Goal: Task Accomplishment & Management: Use online tool/utility

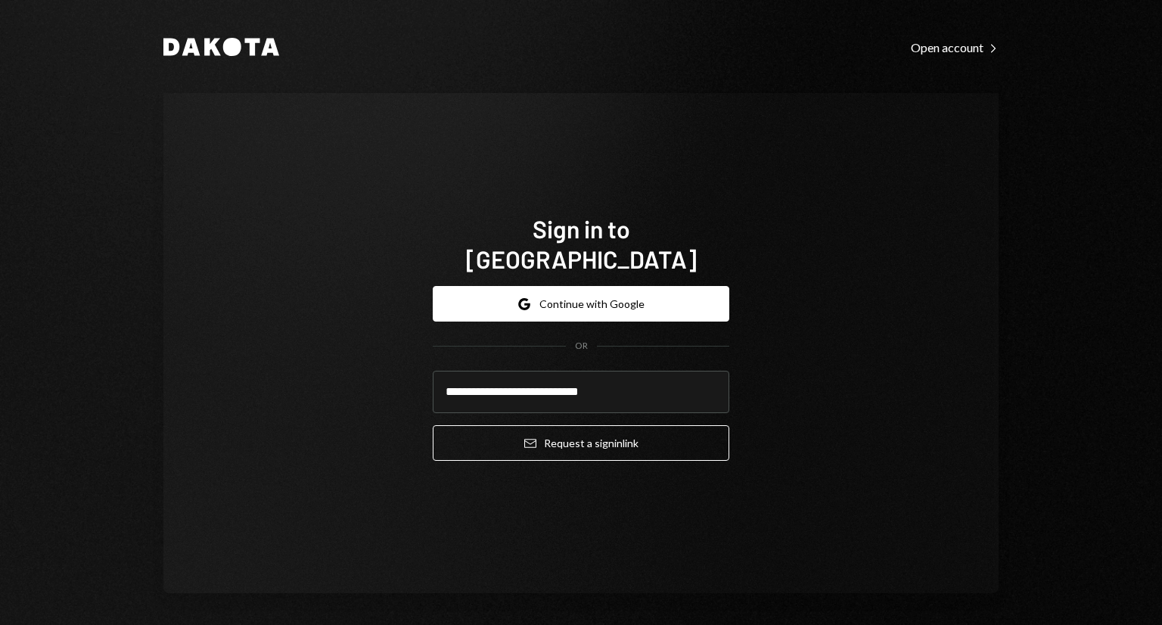
type input "**********"
click at [433, 425] on button "Email Request a sign in link" at bounding box center [581, 443] width 297 height 36
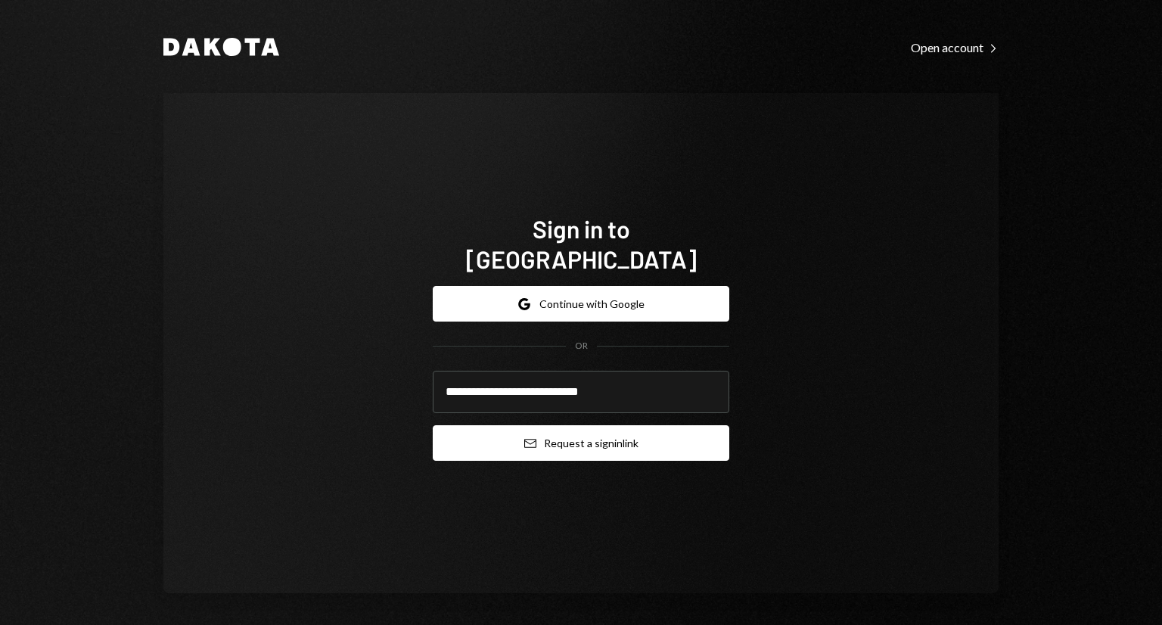
click at [602, 425] on button "Email Request a sign in link" at bounding box center [581, 443] width 297 height 36
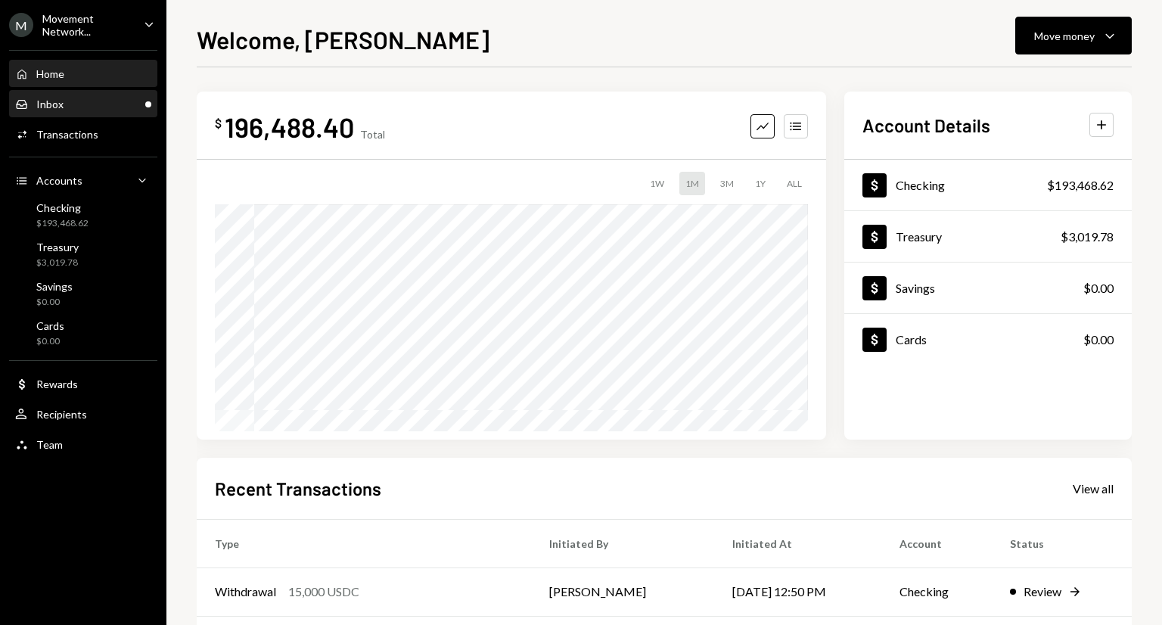
click at [64, 98] on div "Inbox Inbox" at bounding box center [83, 105] width 136 height 14
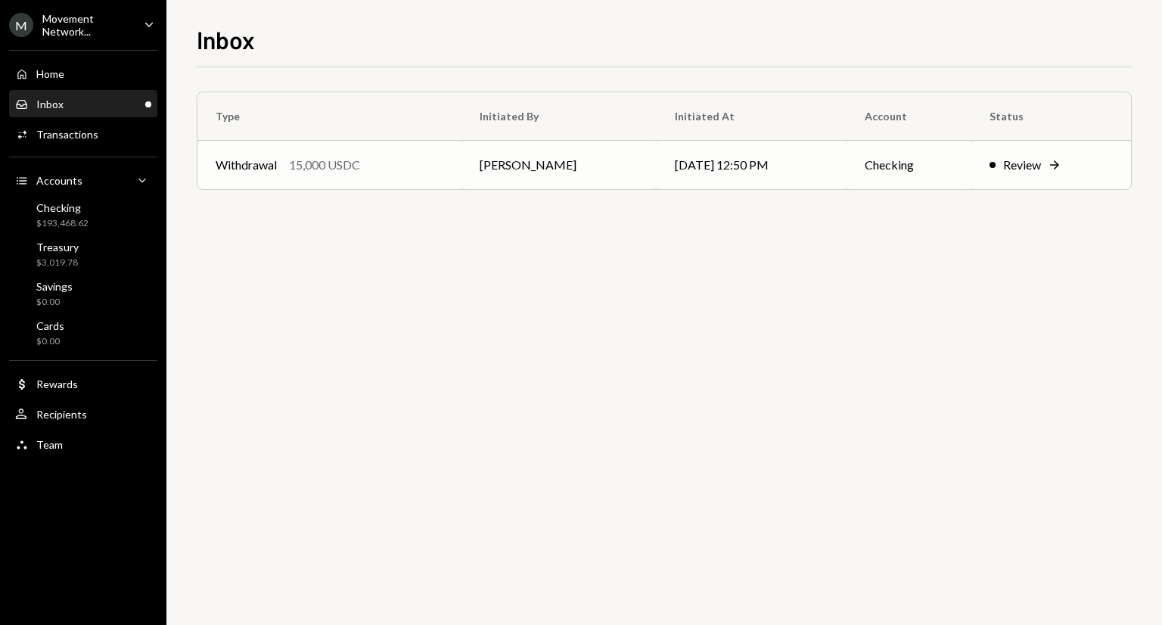
click at [504, 161] on td "[PERSON_NAME]" at bounding box center [558, 165] width 194 height 48
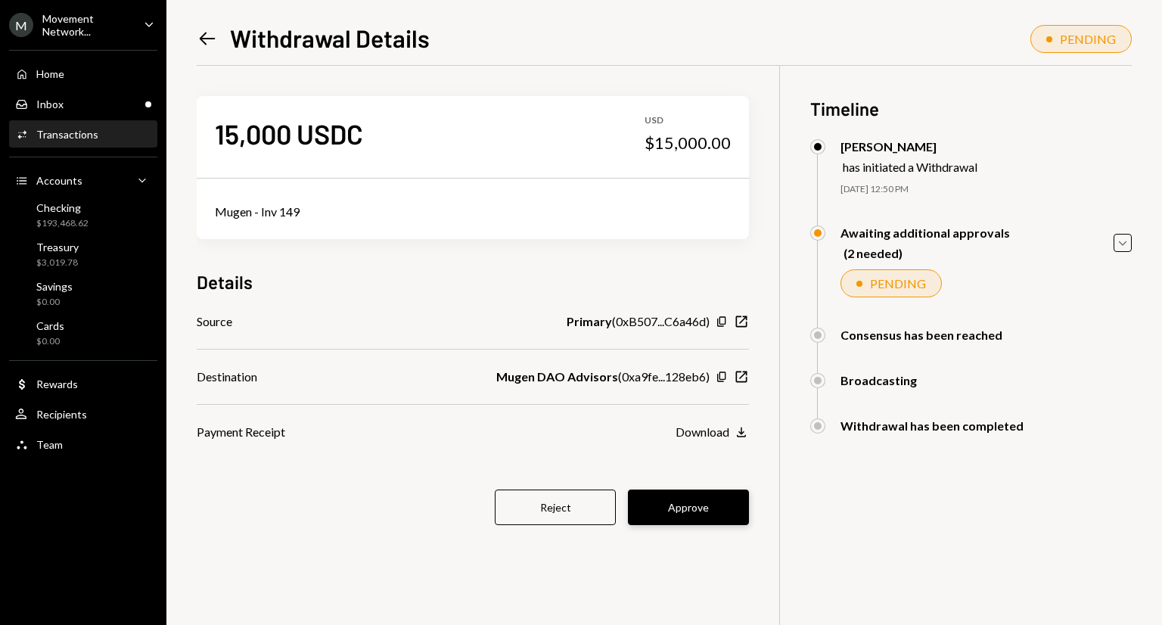
click at [732, 491] on button "Approve" at bounding box center [688, 507] width 121 height 36
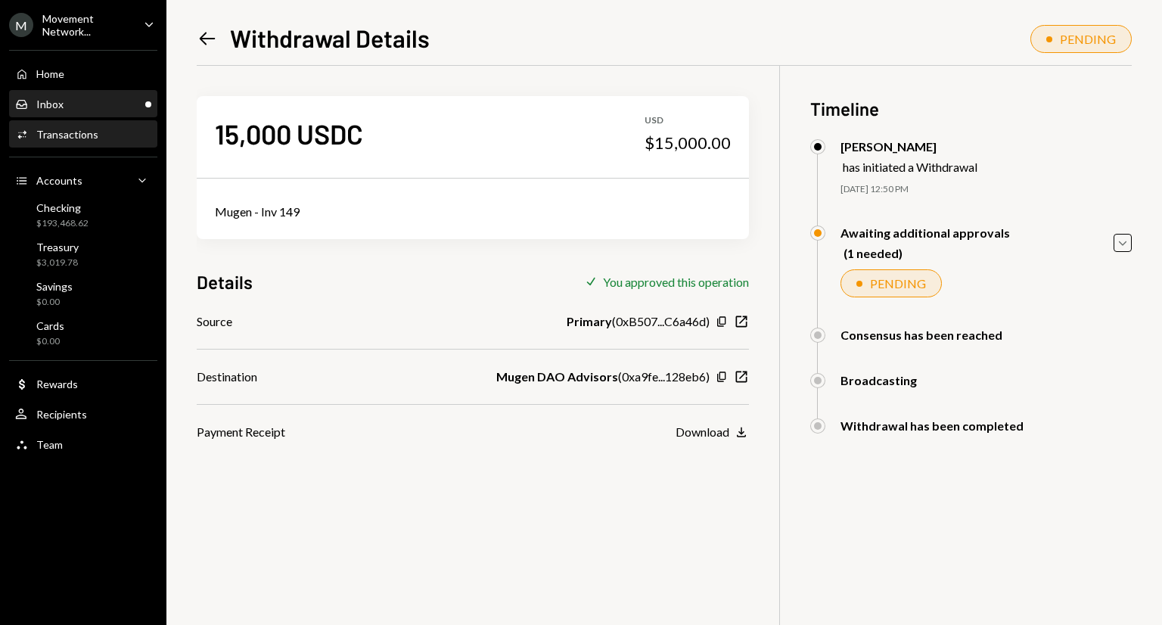
click at [39, 114] on div "Inbox Inbox" at bounding box center [83, 105] width 136 height 26
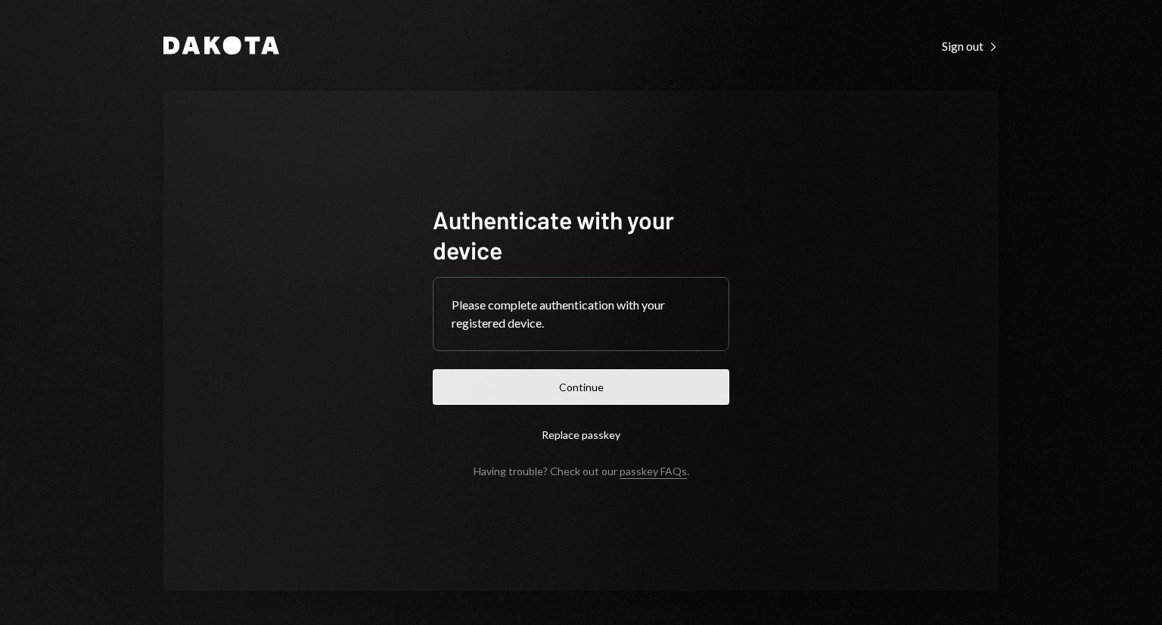
click at [530, 391] on button "Continue" at bounding box center [581, 387] width 297 height 36
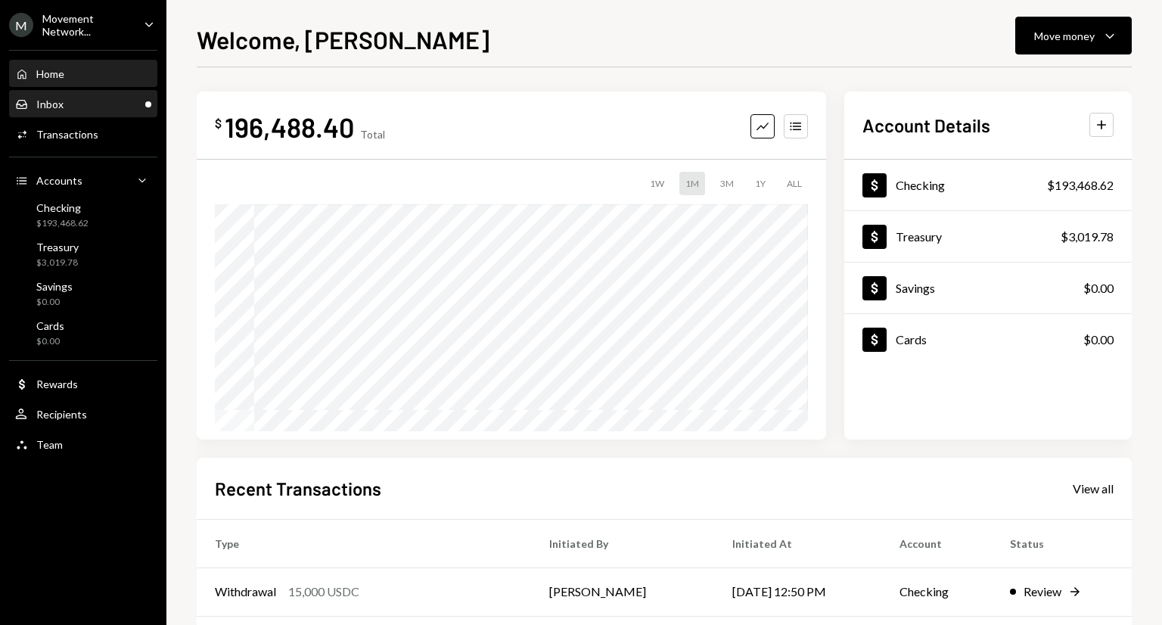
click at [115, 95] on div "Inbox Inbox" at bounding box center [83, 105] width 136 height 26
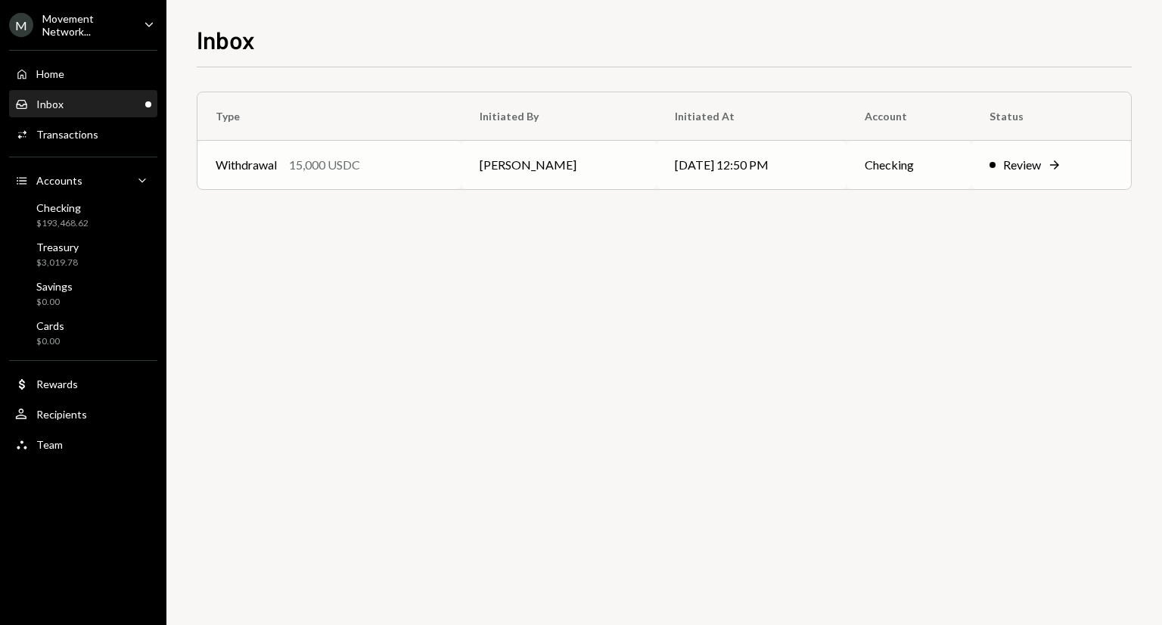
click at [567, 176] on td "[PERSON_NAME]" at bounding box center [558, 165] width 194 height 48
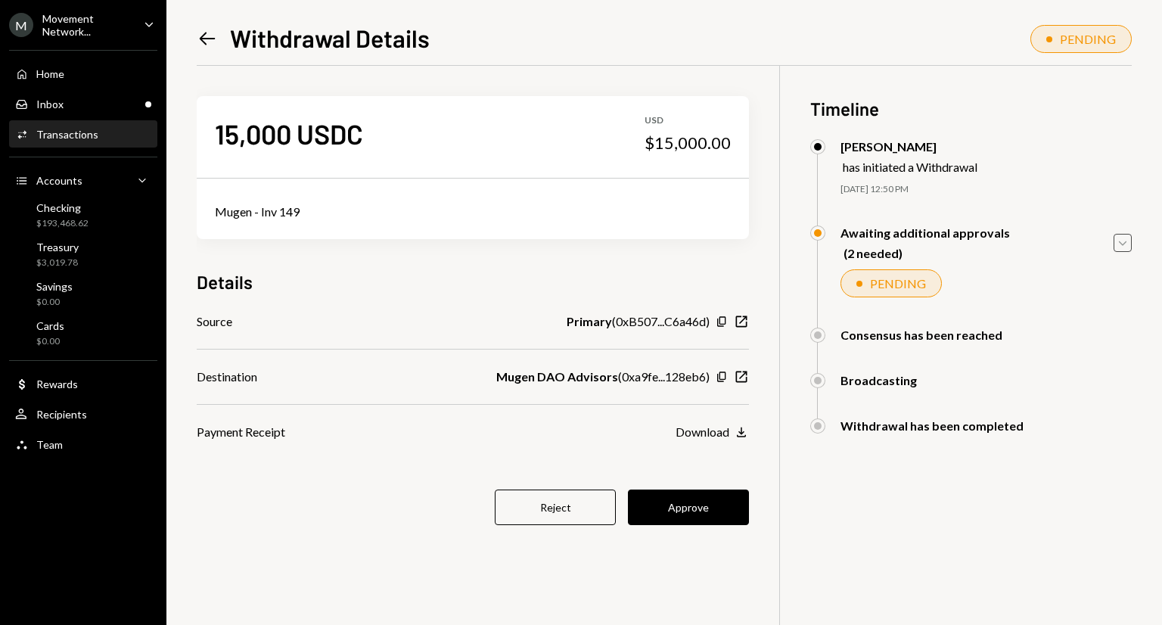
click at [1124, 239] on icon "Caret Down" at bounding box center [1122, 243] width 17 height 17
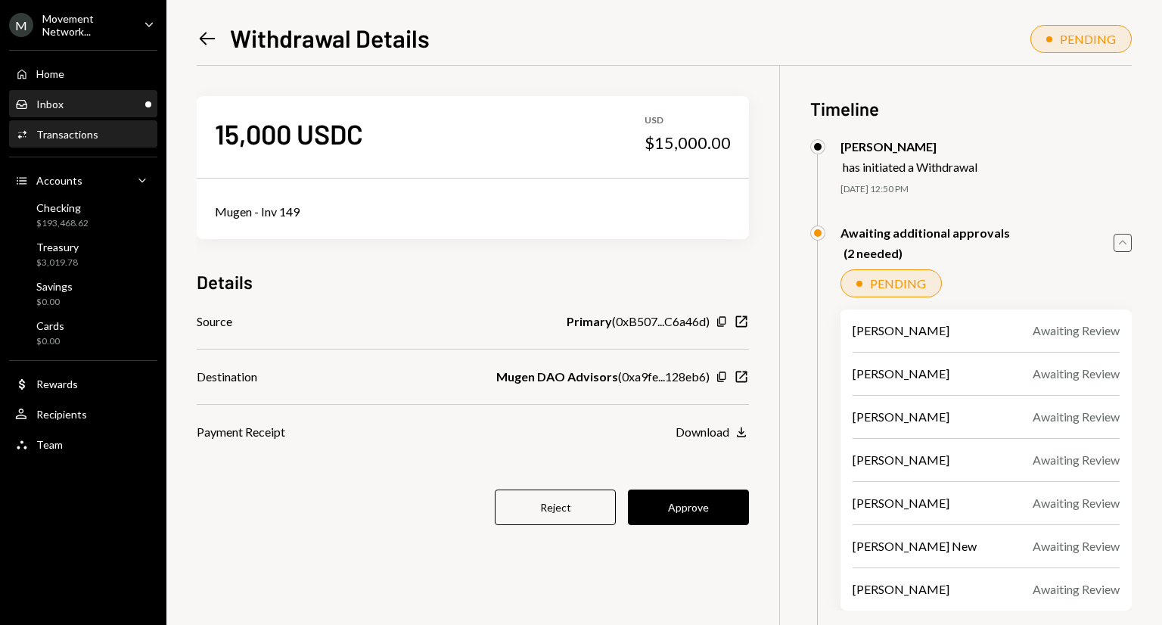
click at [92, 113] on div "Inbox Inbox" at bounding box center [83, 105] width 136 height 26
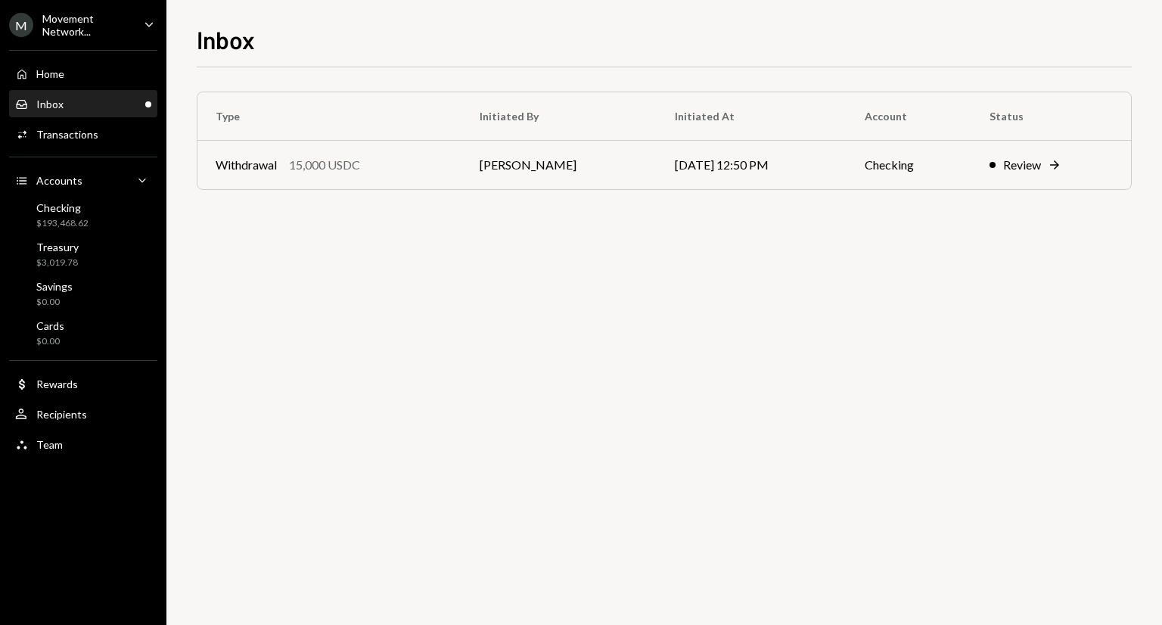
click at [113, 17] on div "Movement Network..." at bounding box center [86, 25] width 89 height 26
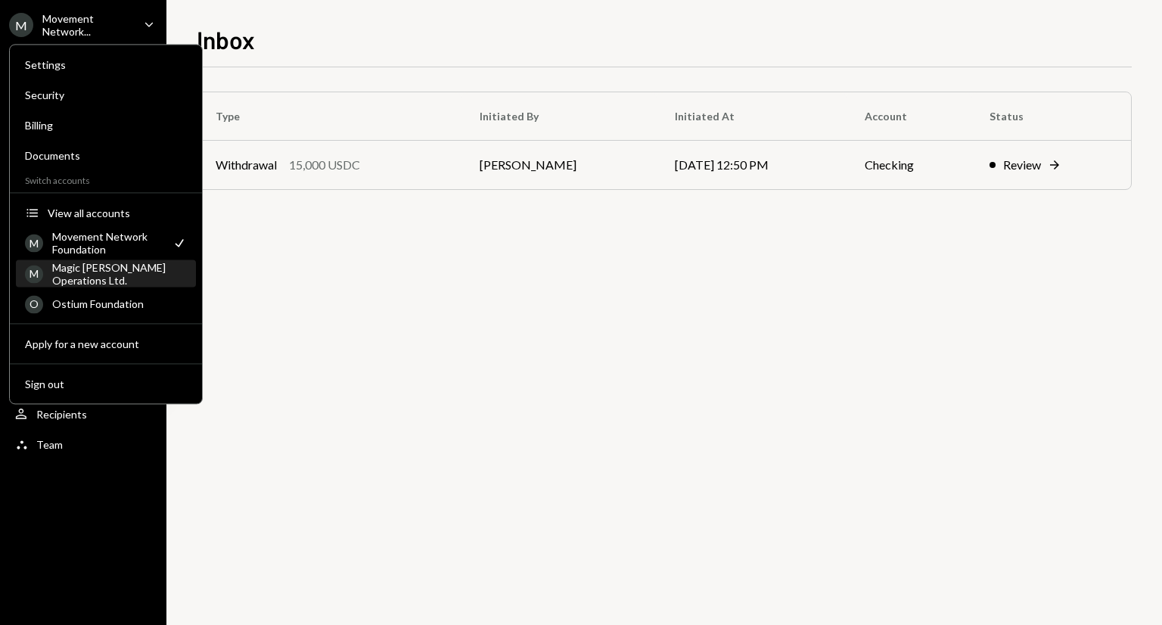
click at [94, 272] on div "Magic Newton Operations Ltd." at bounding box center [119, 274] width 135 height 26
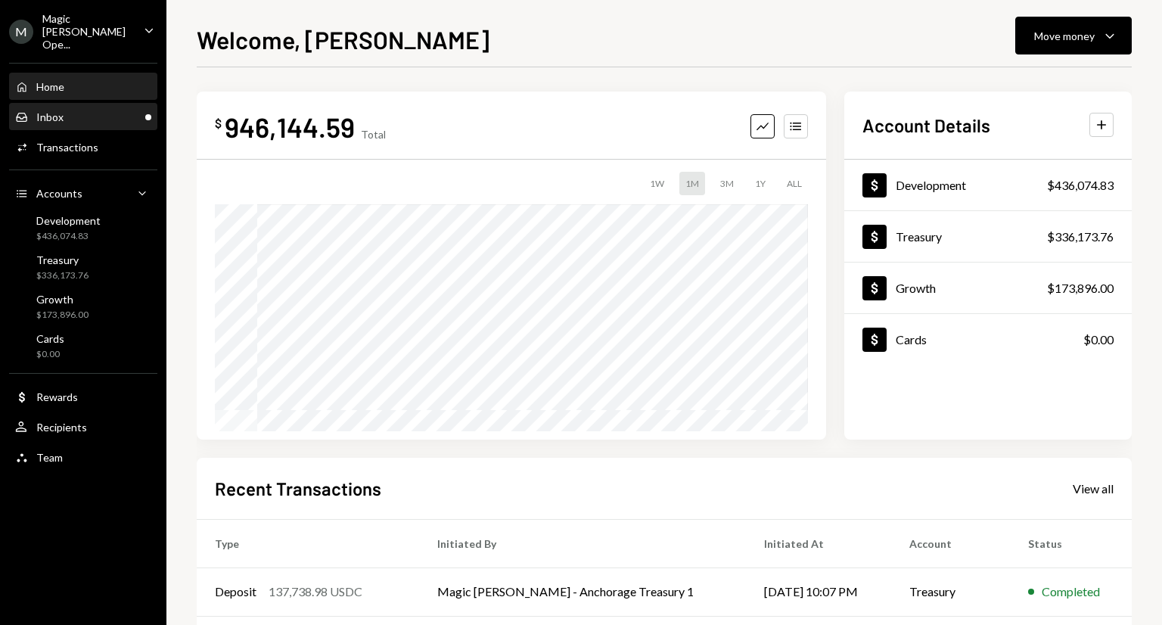
click at [120, 110] on div "Inbox Inbox" at bounding box center [83, 117] width 136 height 14
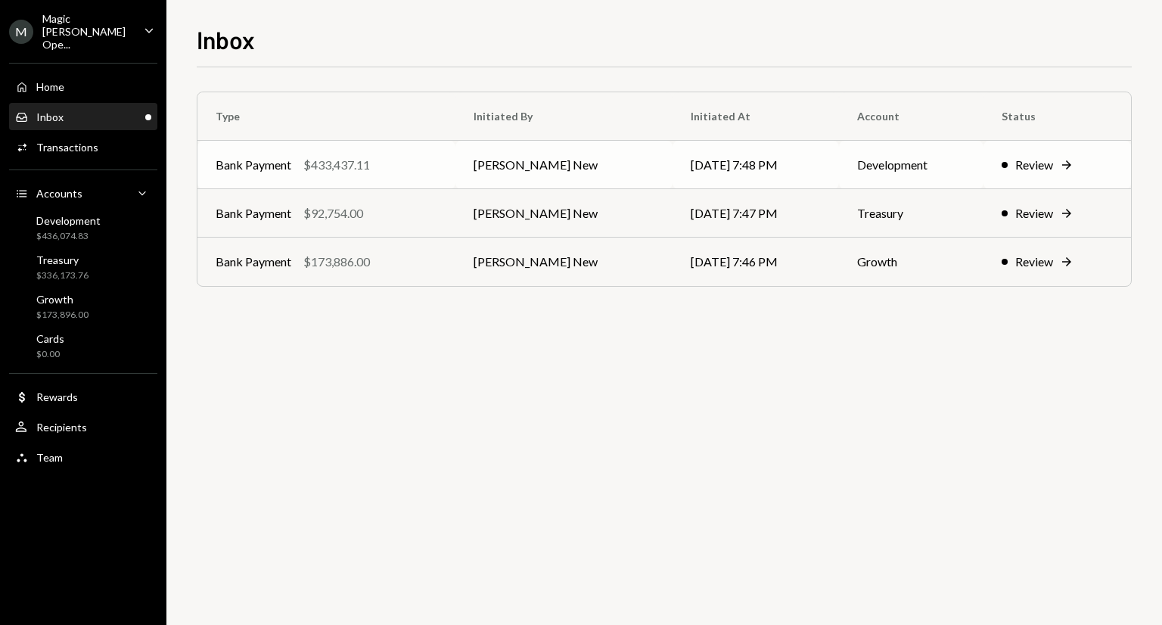
click at [548, 155] on td "[PERSON_NAME] New" at bounding box center [563, 165] width 217 height 48
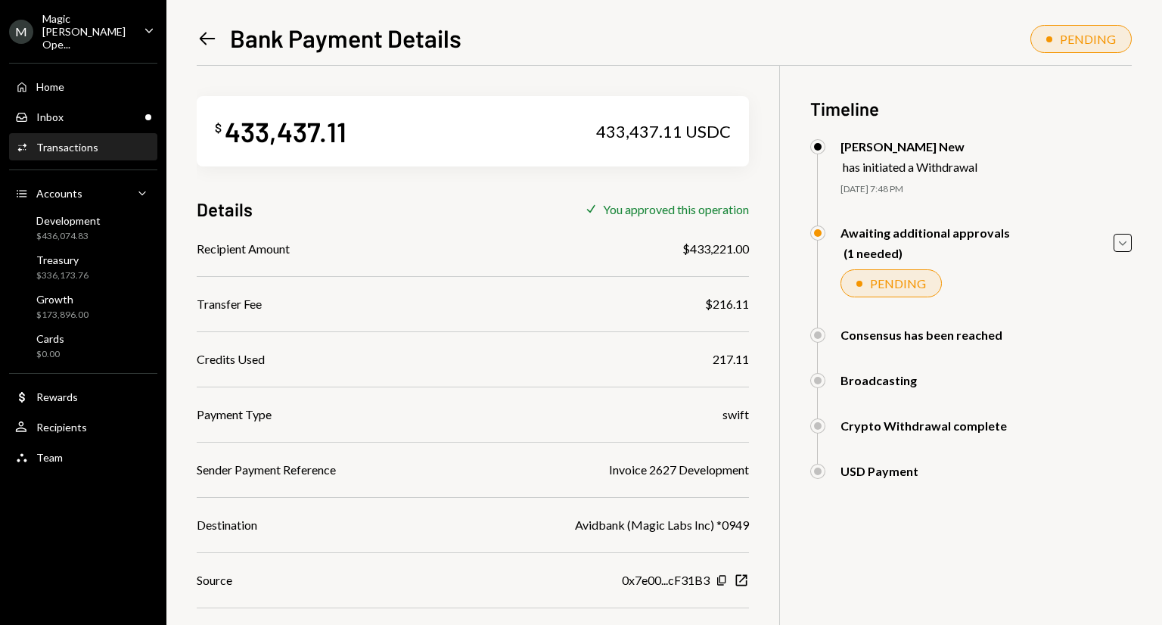
click at [1112, 252] on div "Awaiting additional approvals (1 needed) Caret Down" at bounding box center [971, 242] width 322 height 35
click at [1131, 247] on div "Caret Down" at bounding box center [1123, 243] width 18 height 18
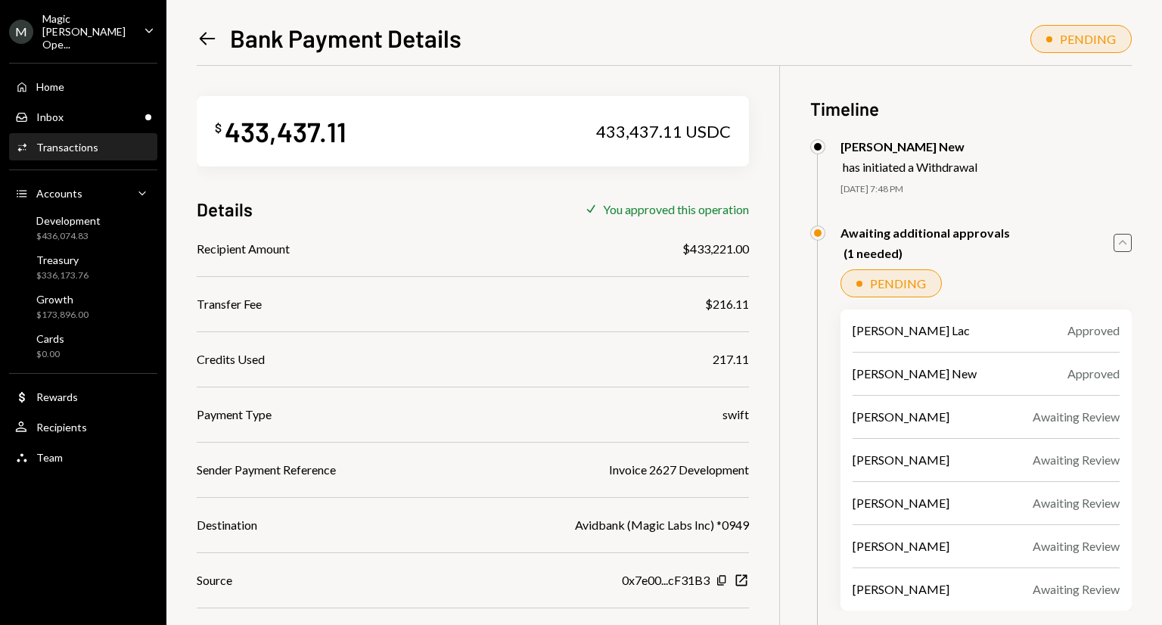
click at [1131, 247] on div "Caret Up" at bounding box center [1123, 243] width 18 height 18
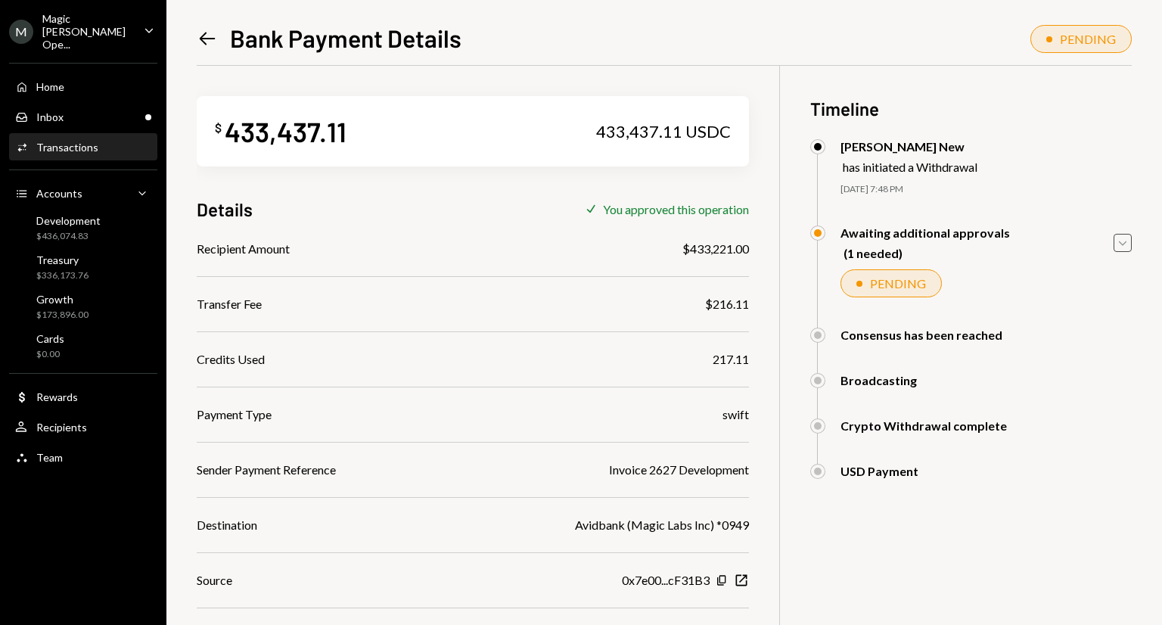
click at [1131, 247] on div "Caret Down" at bounding box center [1123, 243] width 18 height 18
